Goal: Register for event/course

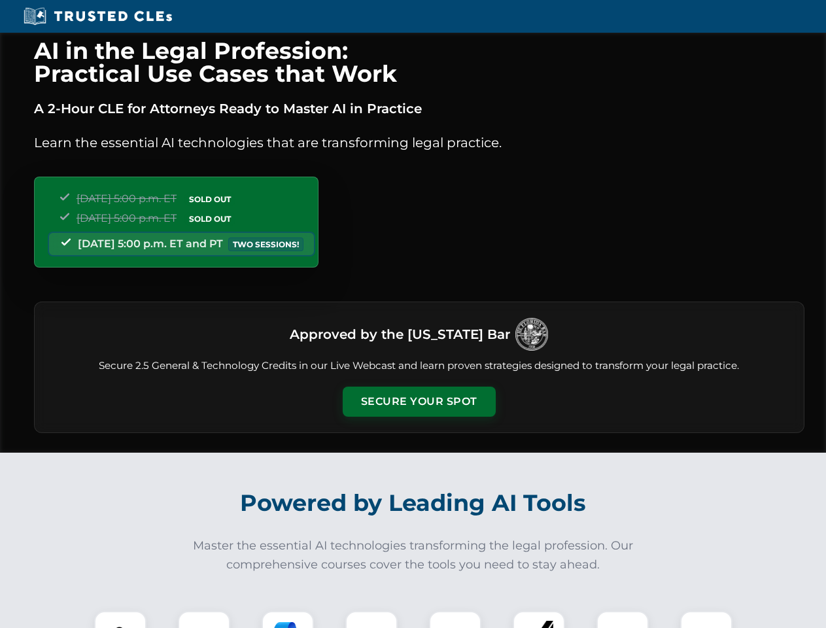
click at [419, 402] on button "Secure Your Spot" at bounding box center [419, 402] width 153 height 30
click at [120, 620] on img at bounding box center [120, 637] width 38 height 38
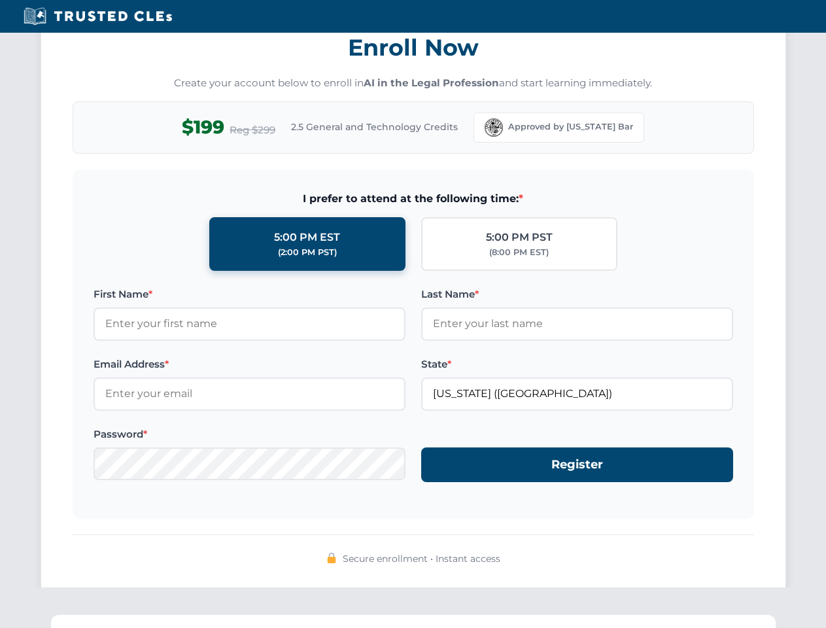
scroll to position [1284, 0]
